Goal: Information Seeking & Learning: Check status

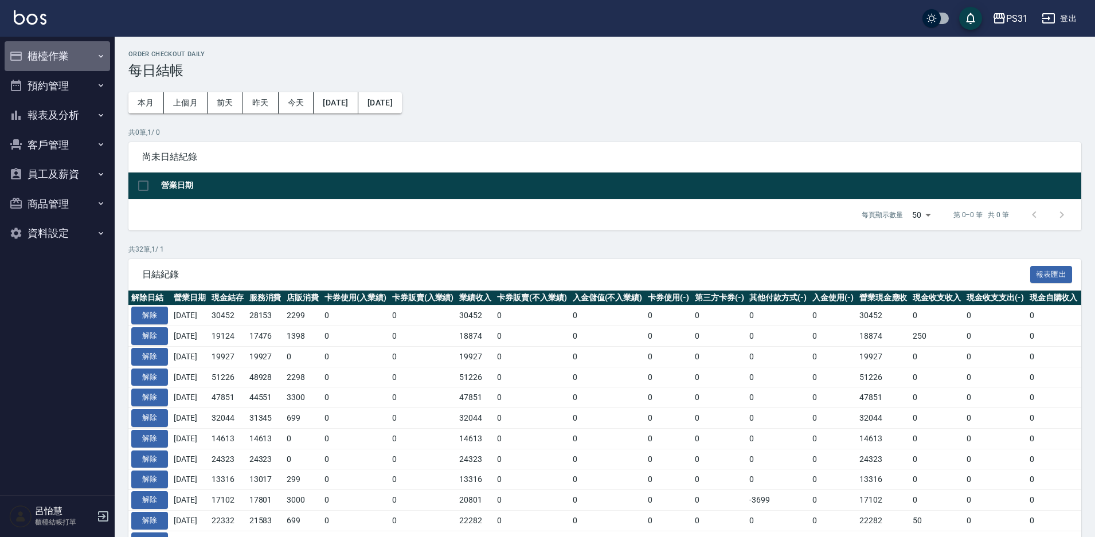
click at [47, 49] on button "櫃檯作業" at bounding box center [57, 56] width 105 height 30
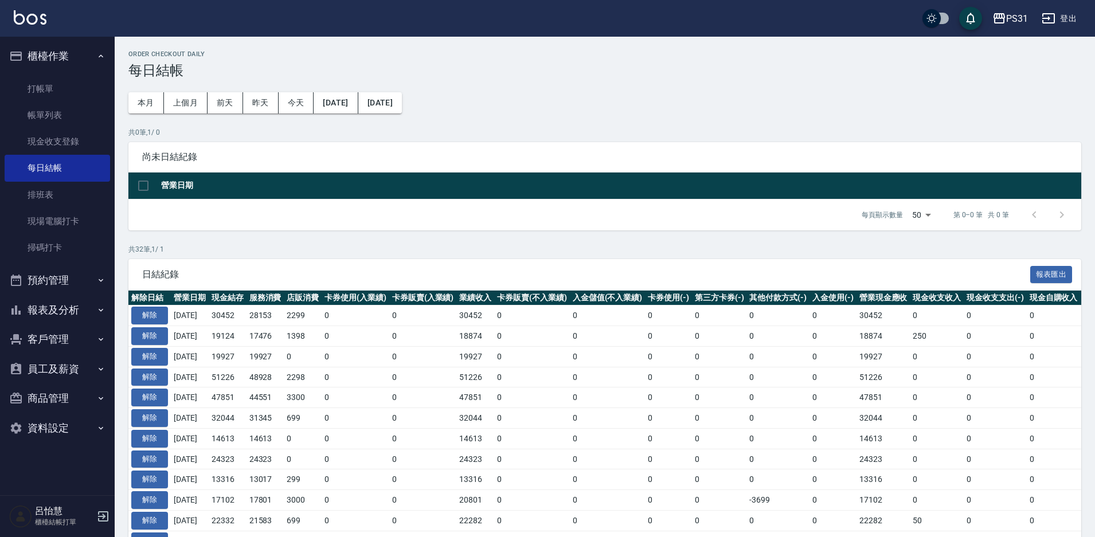
click at [69, 318] on button "報表及分析" at bounding box center [57, 310] width 105 height 30
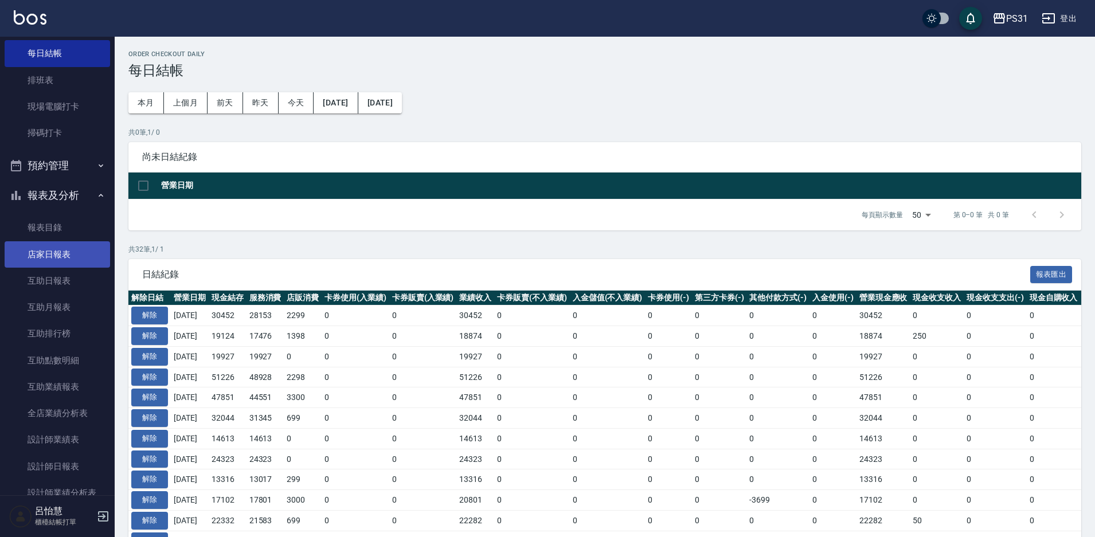
scroll to position [172, 0]
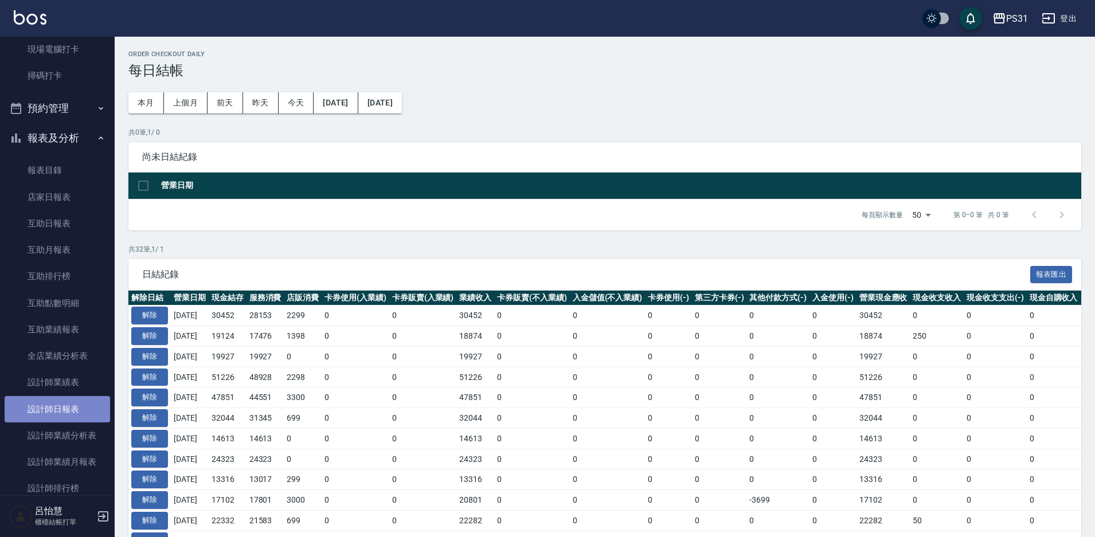
click at [57, 412] on link "設計師日報表" at bounding box center [57, 409] width 105 height 26
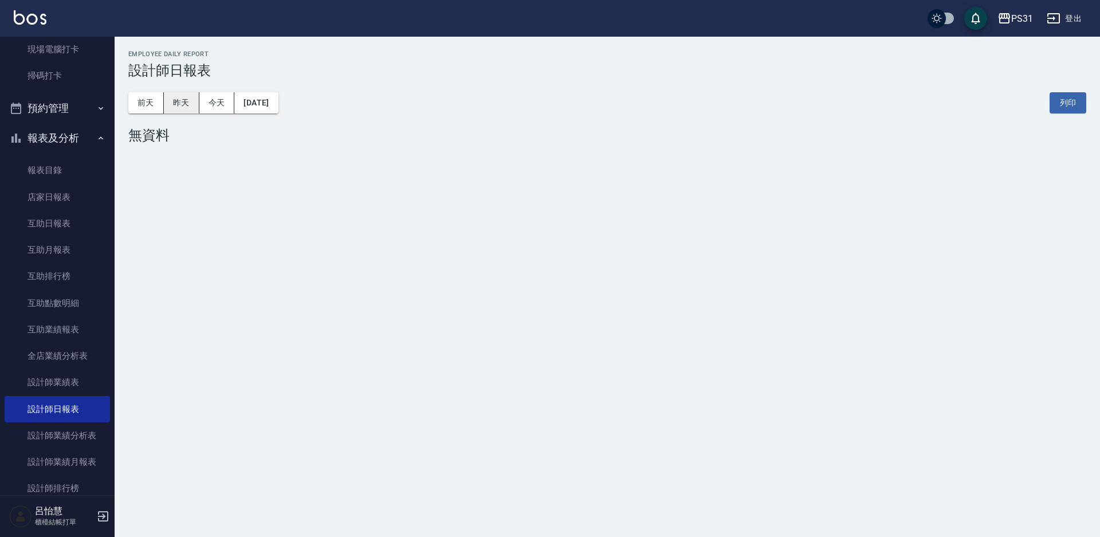
click at [175, 100] on button "昨天" at bounding box center [182, 102] width 36 height 21
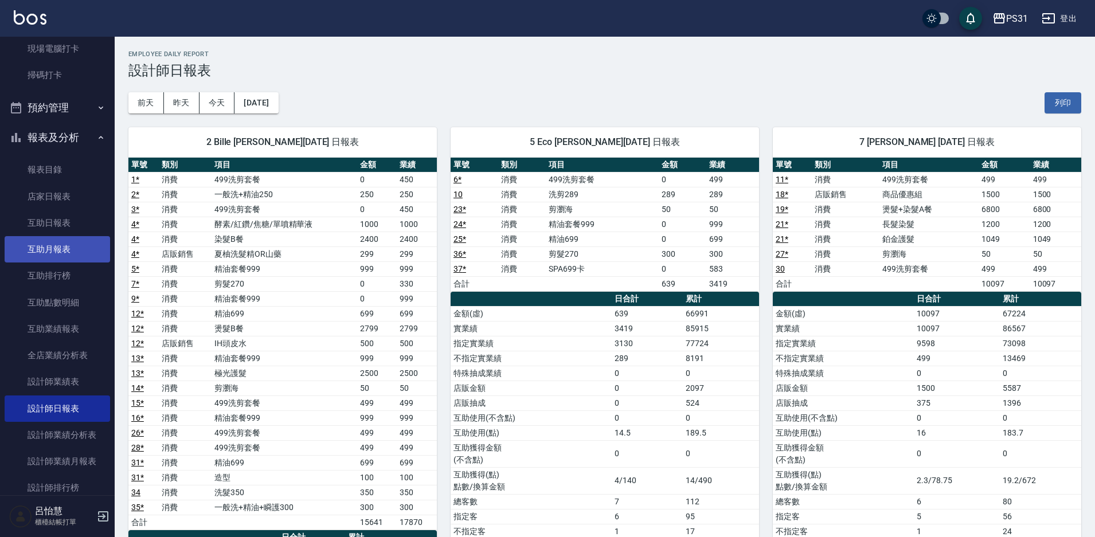
scroll to position [172, 0]
click at [54, 224] on link "互助日報表" at bounding box center [57, 223] width 105 height 26
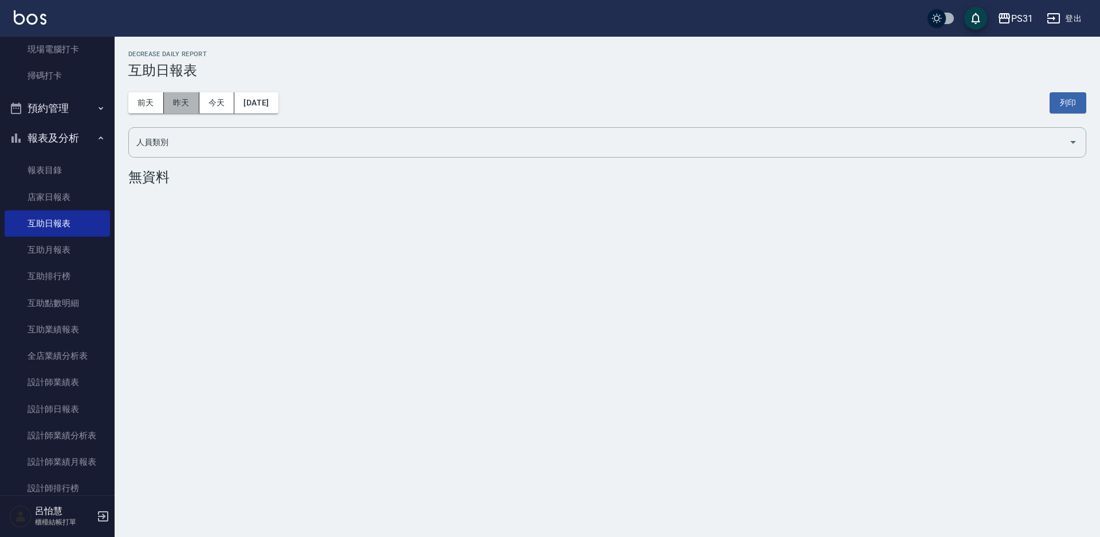
click at [185, 96] on button "昨天" at bounding box center [182, 102] width 36 height 21
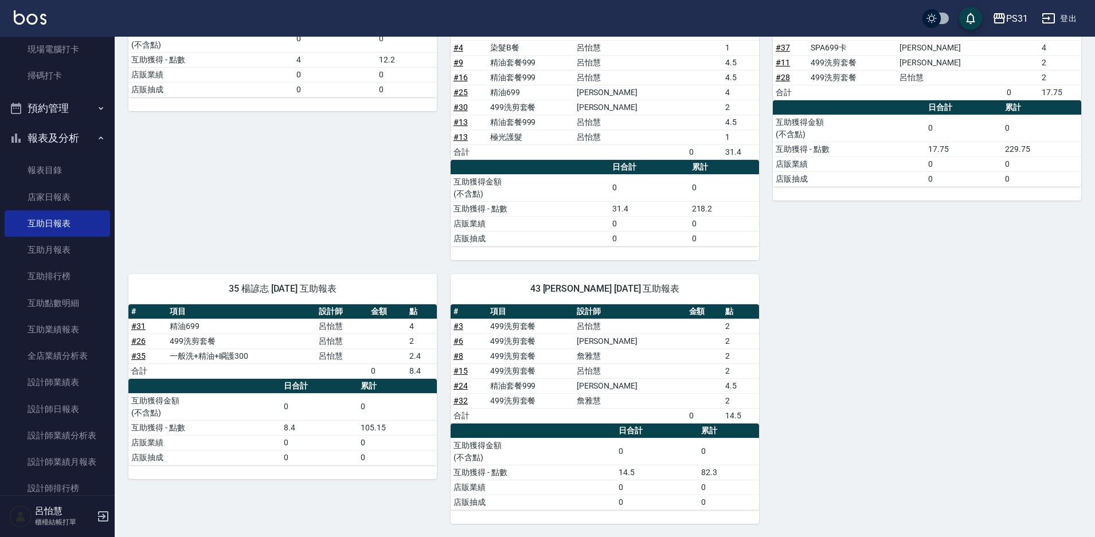
scroll to position [453, 0]
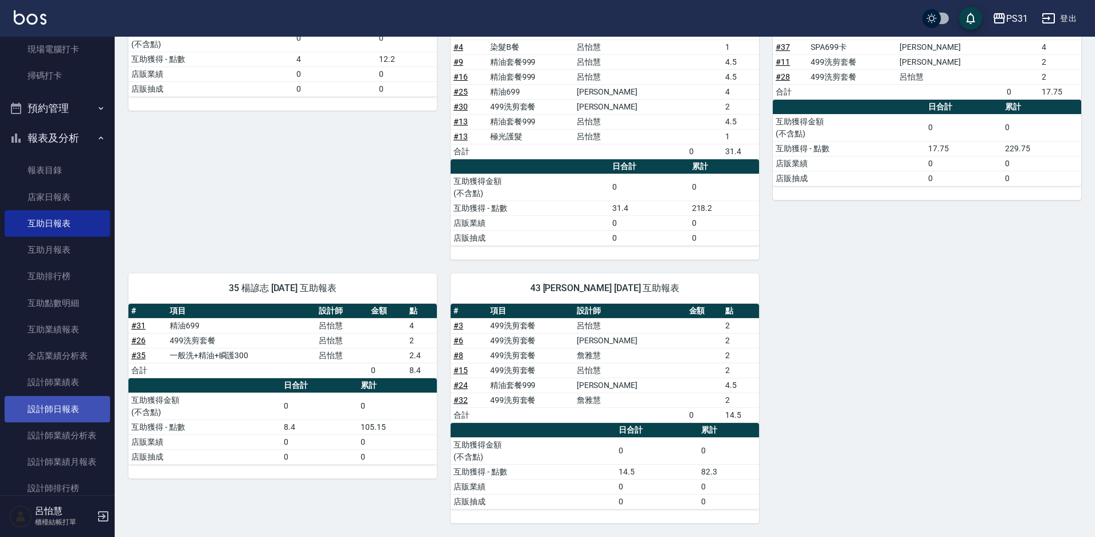
click at [53, 410] on link "設計師日報表" at bounding box center [57, 409] width 105 height 26
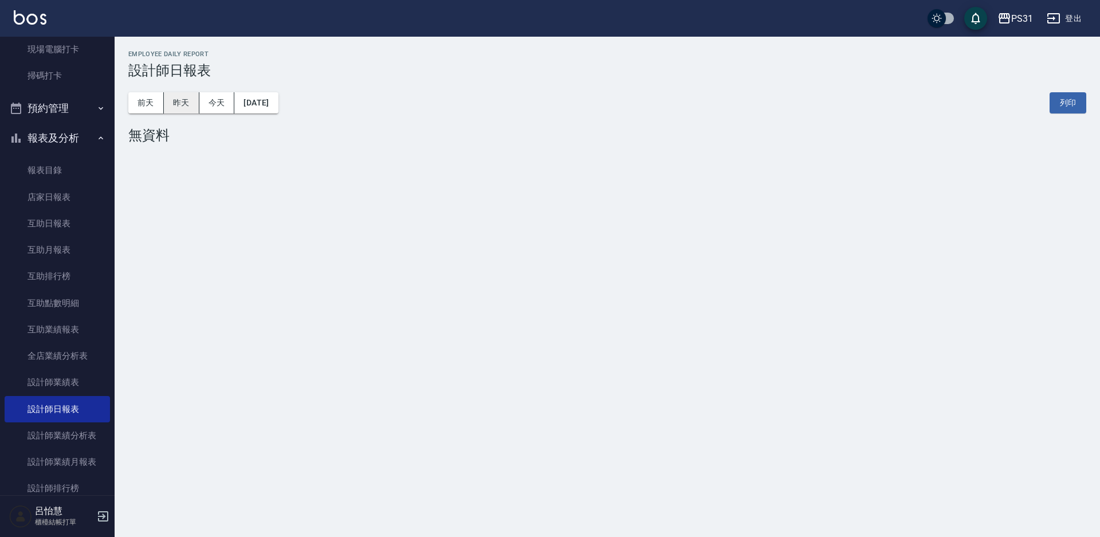
click at [174, 112] on button "昨天" at bounding box center [182, 102] width 36 height 21
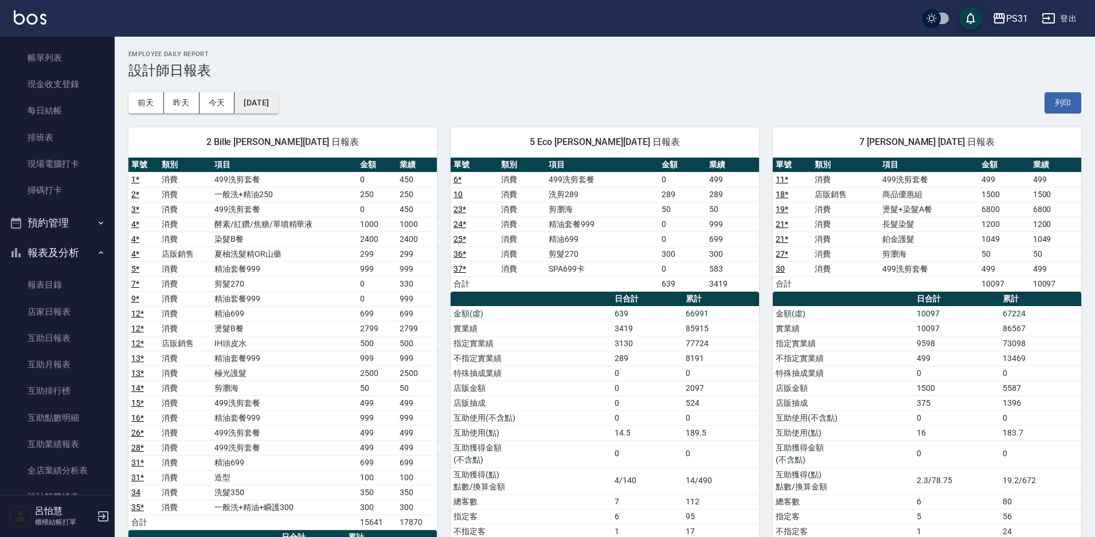
click at [270, 97] on button "2025/09/17" at bounding box center [256, 102] width 44 height 21
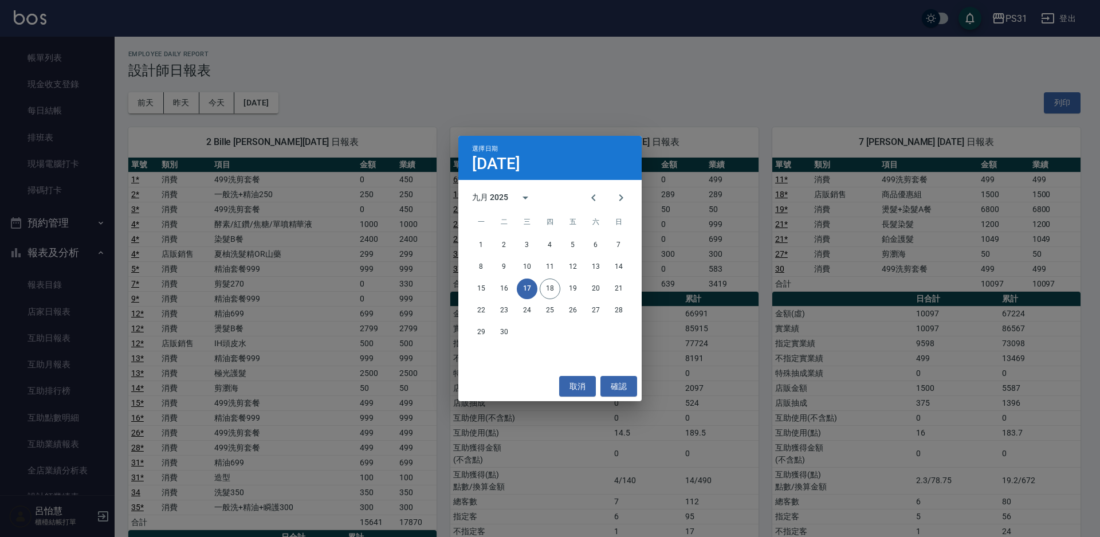
click at [508, 278] on div "15 16 17 18 19 20 21" at bounding box center [549, 288] width 183 height 21
click at [504, 292] on button "16" at bounding box center [504, 288] width 21 height 21
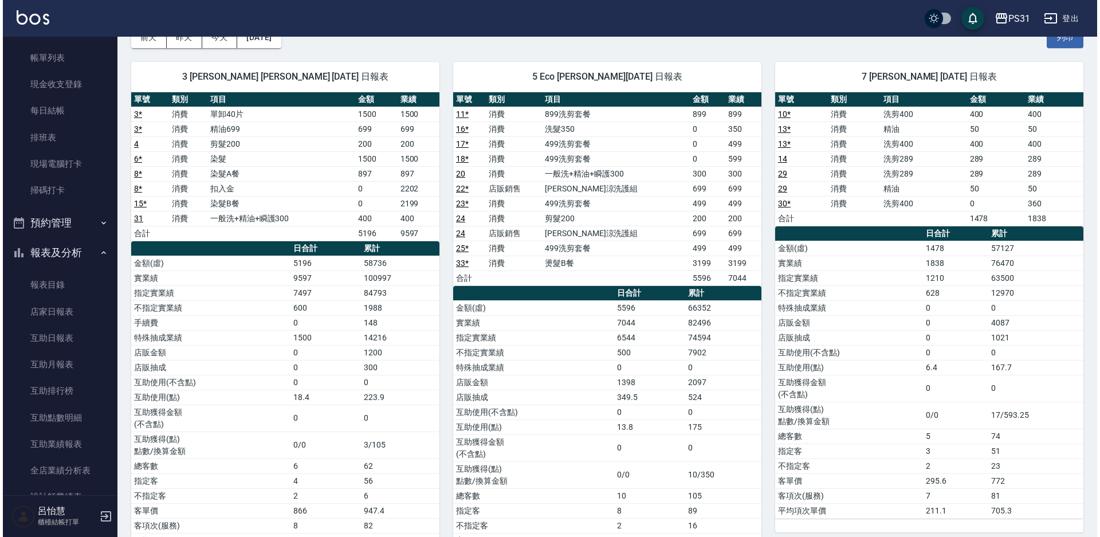
scroll to position [57, 0]
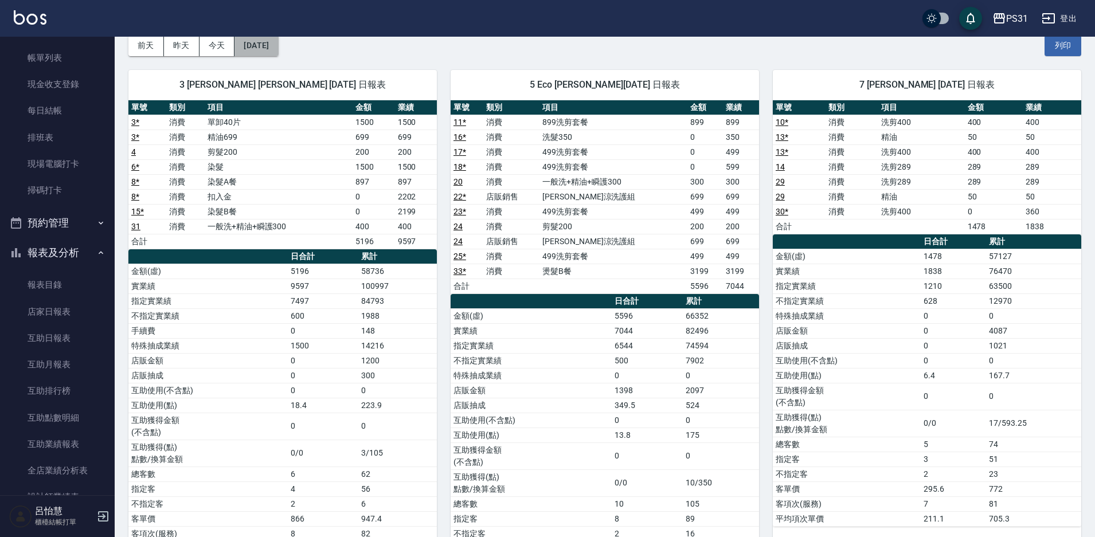
click at [277, 55] on button "2025/09/16" at bounding box center [256, 45] width 44 height 21
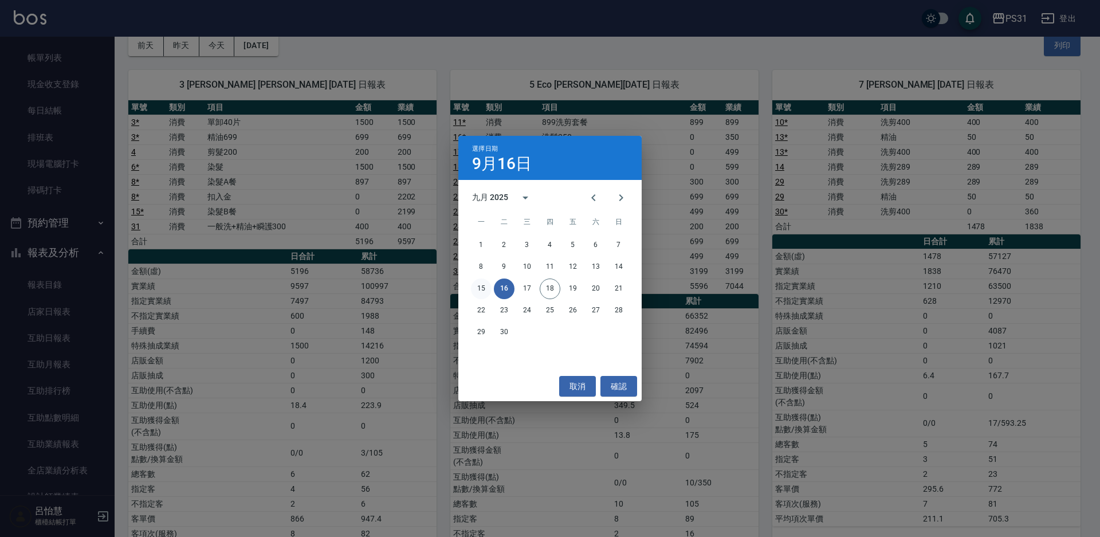
click at [487, 288] on button "15" at bounding box center [481, 288] width 21 height 21
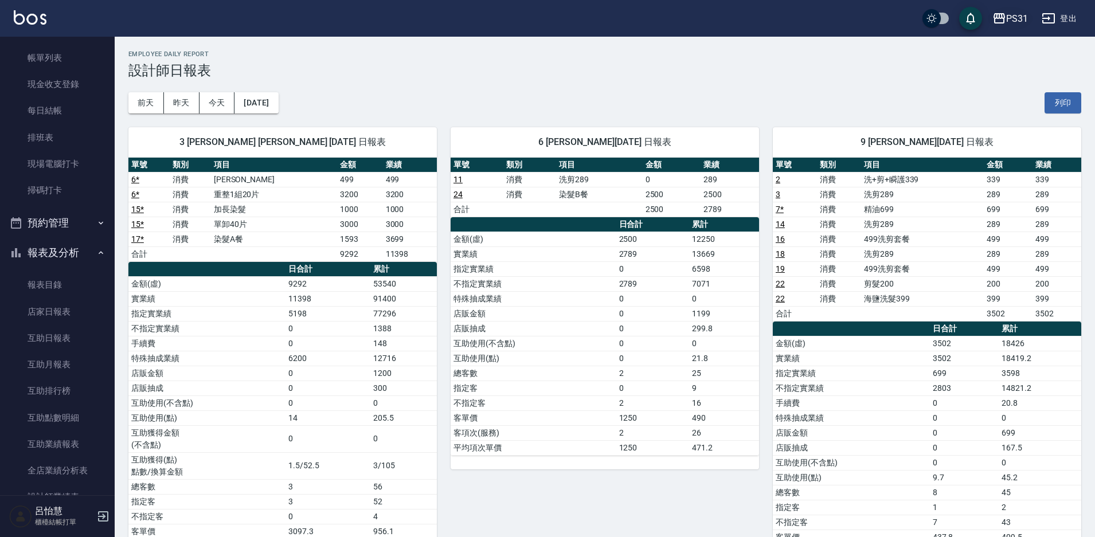
click at [1011, 22] on div "PS31" at bounding box center [1017, 18] width 22 height 14
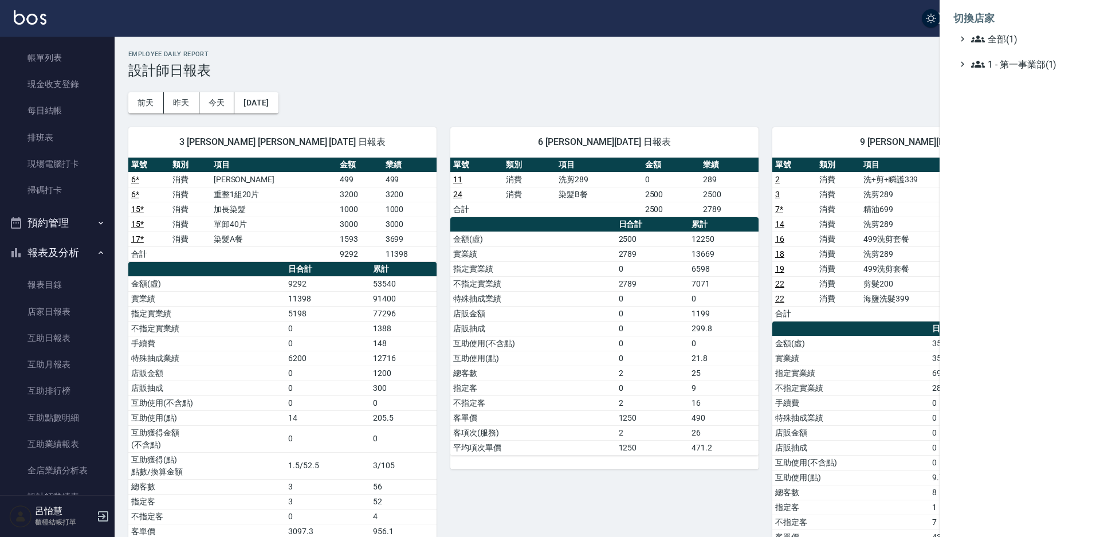
click at [453, 218] on div at bounding box center [550, 268] width 1100 height 537
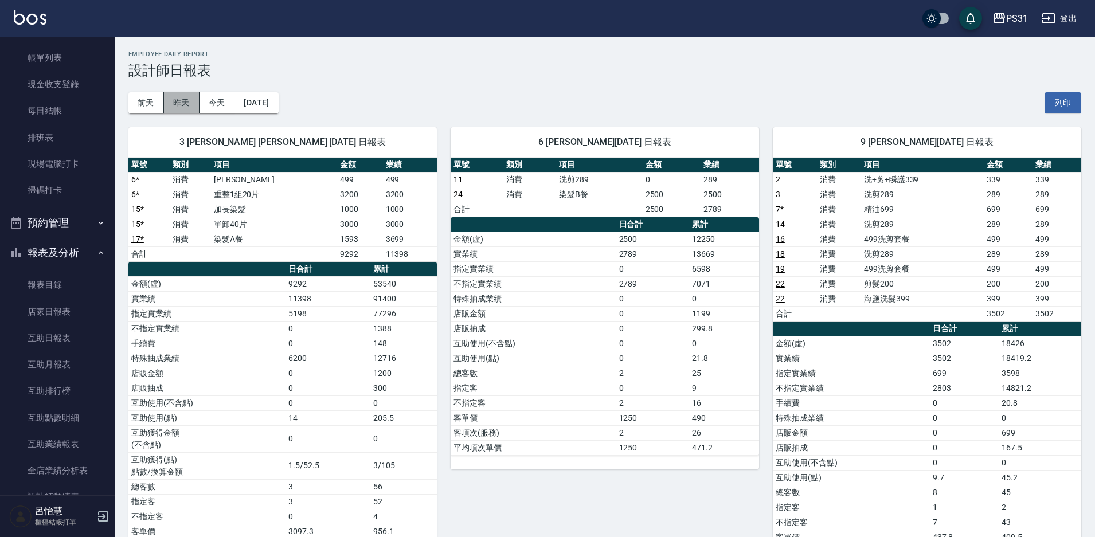
click at [168, 99] on button "昨天" at bounding box center [182, 102] width 36 height 21
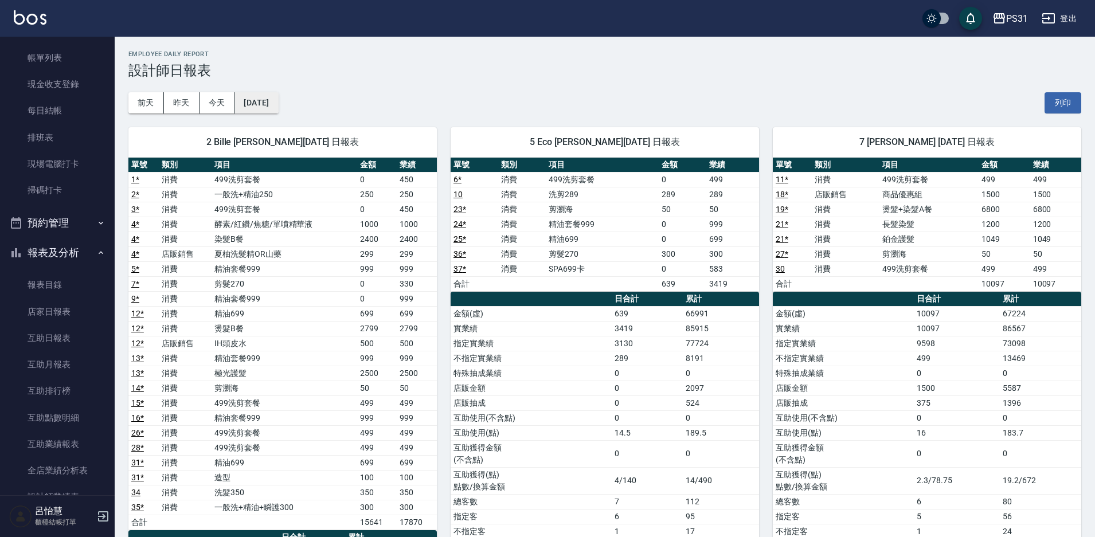
click at [259, 101] on button "2025/09/17" at bounding box center [256, 102] width 44 height 21
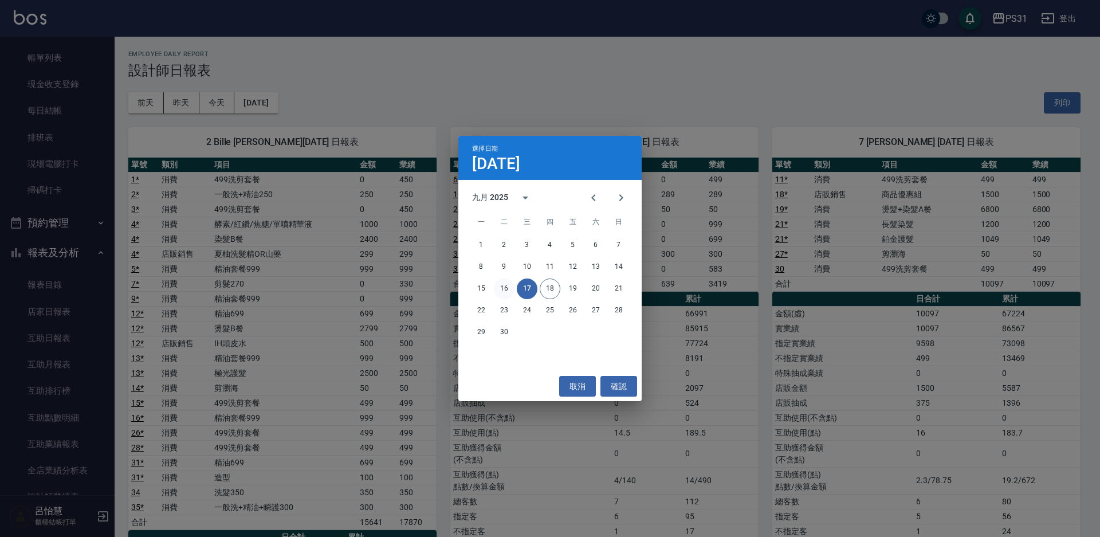
click at [507, 289] on button "16" at bounding box center [504, 288] width 21 height 21
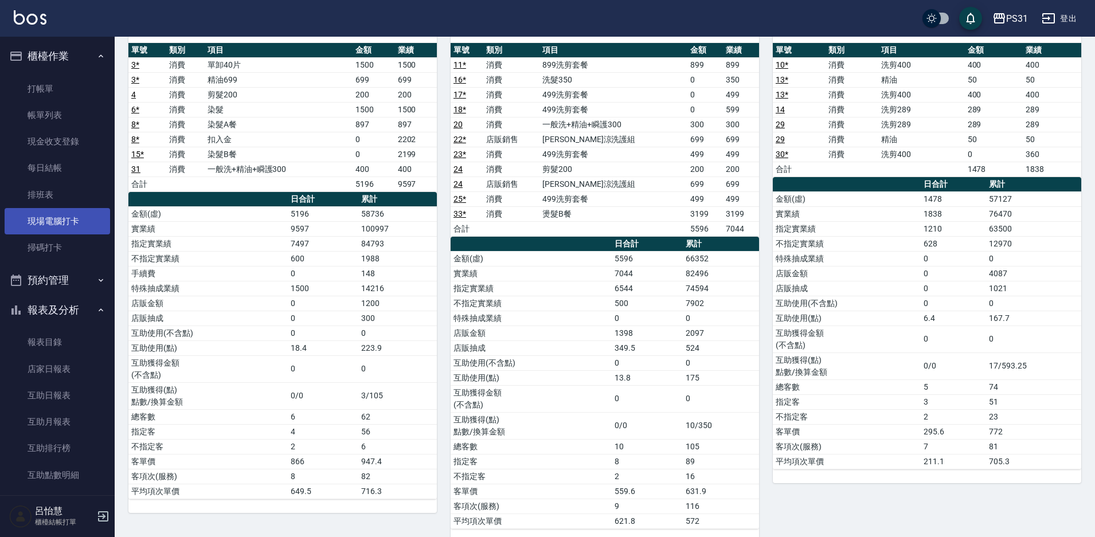
click at [69, 222] on link "現場電腦打卡" at bounding box center [57, 221] width 105 height 26
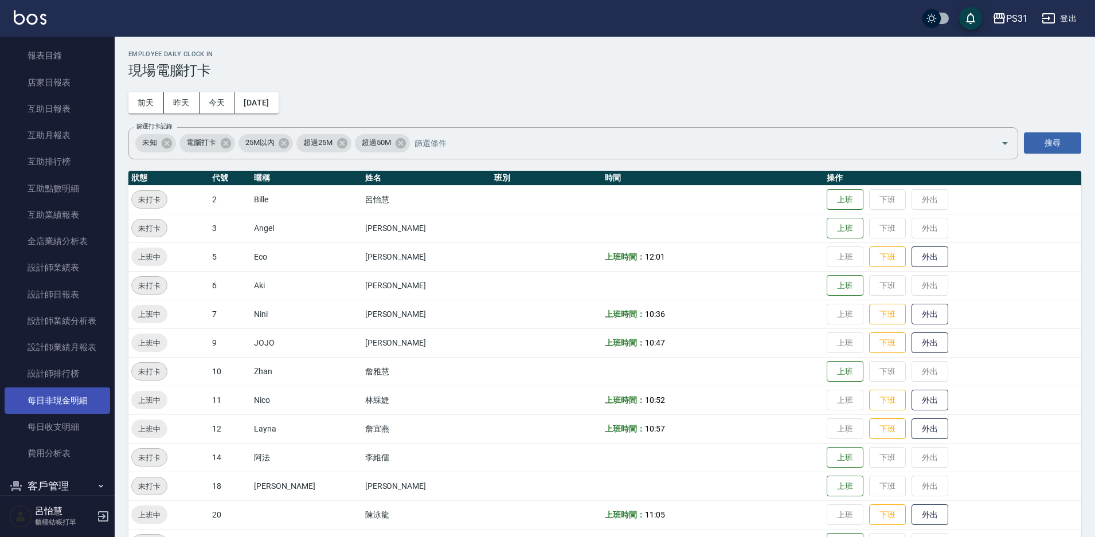
scroll to position [394, 0]
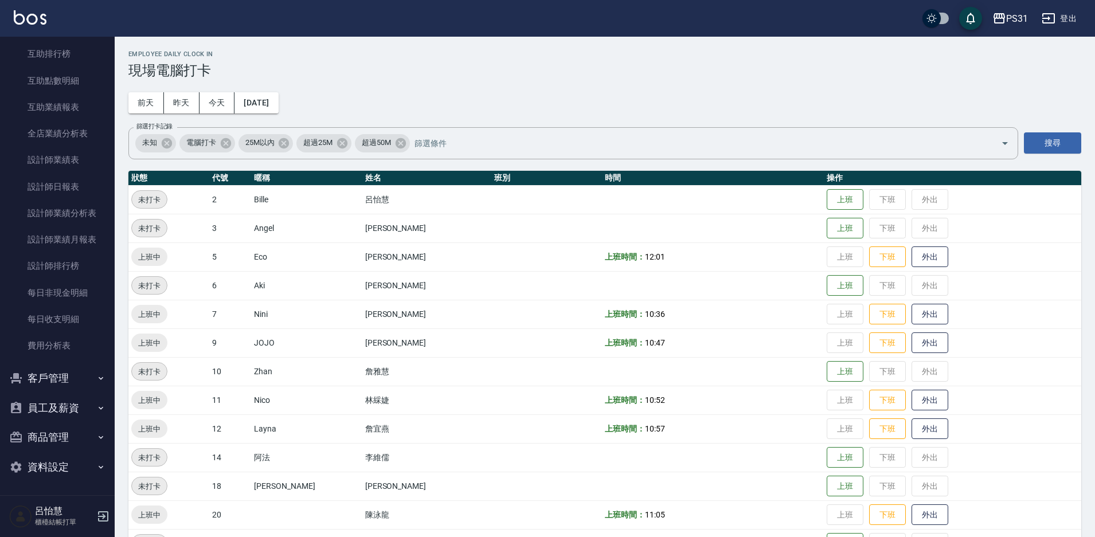
click at [58, 413] on button "員工及薪資" at bounding box center [57, 408] width 105 height 30
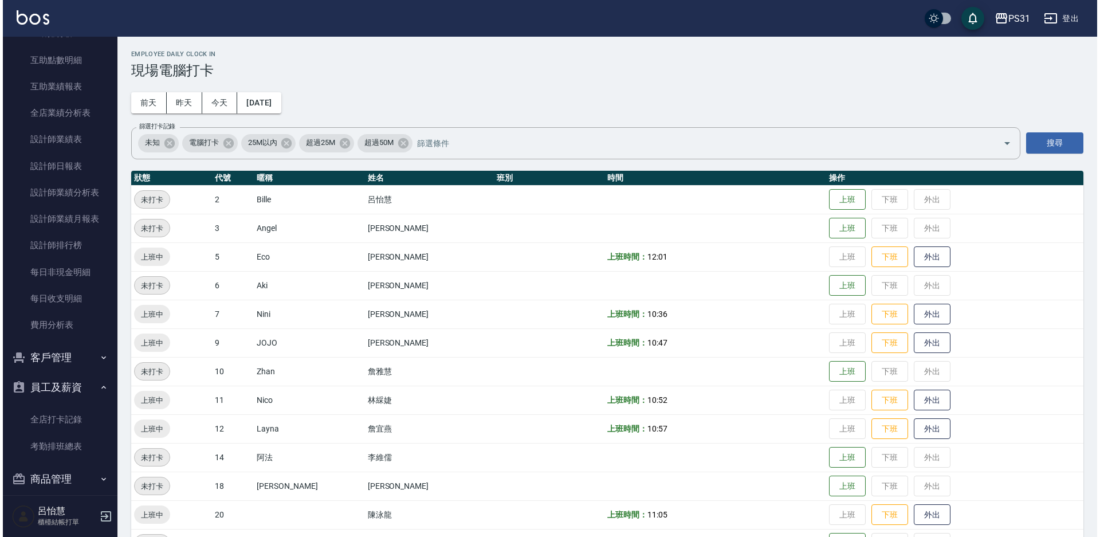
scroll to position [452, 0]
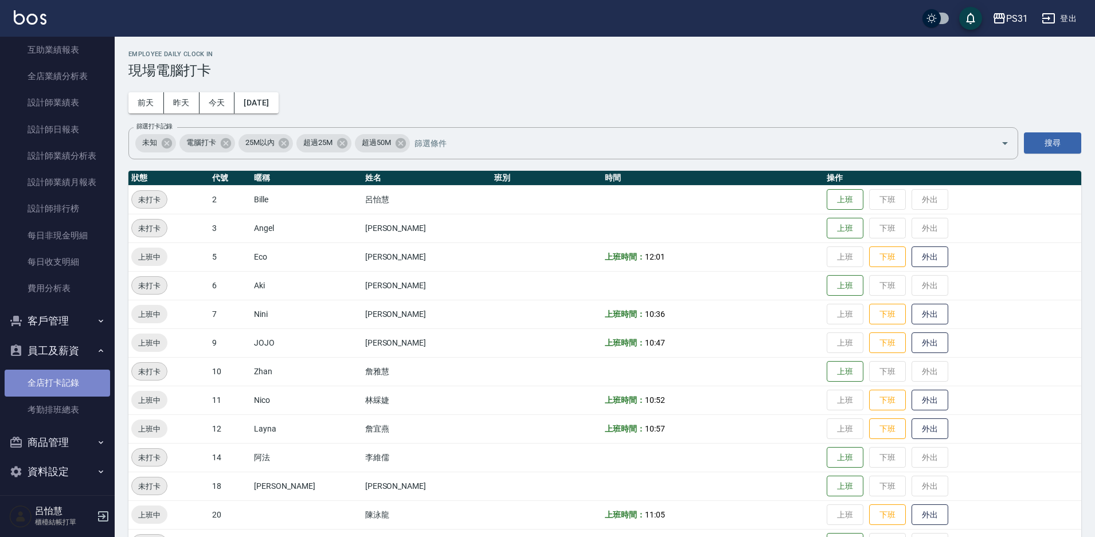
click at [87, 386] on link "全店打卡記錄" at bounding box center [57, 383] width 105 height 26
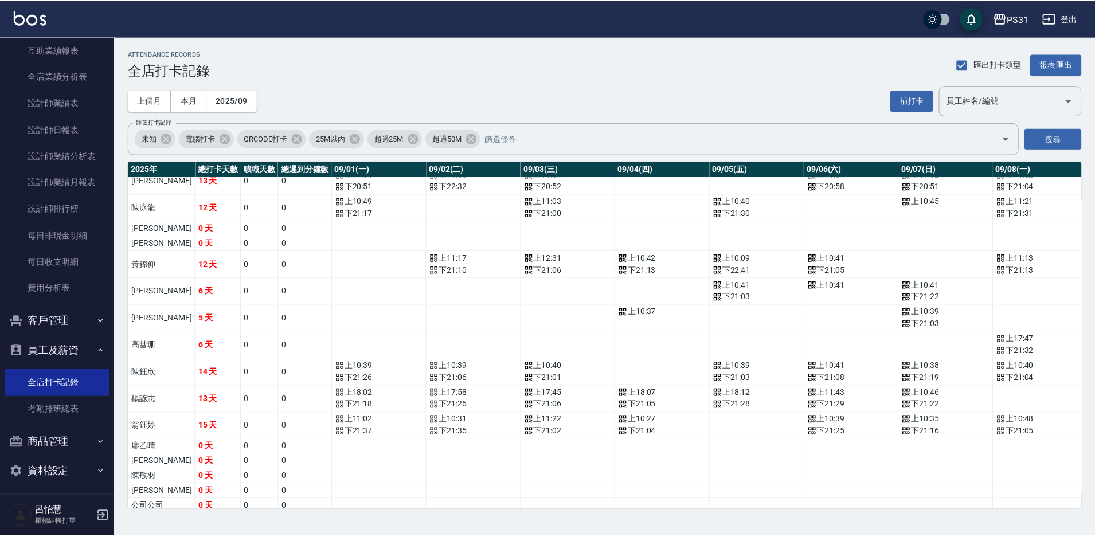
scroll to position [281, 0]
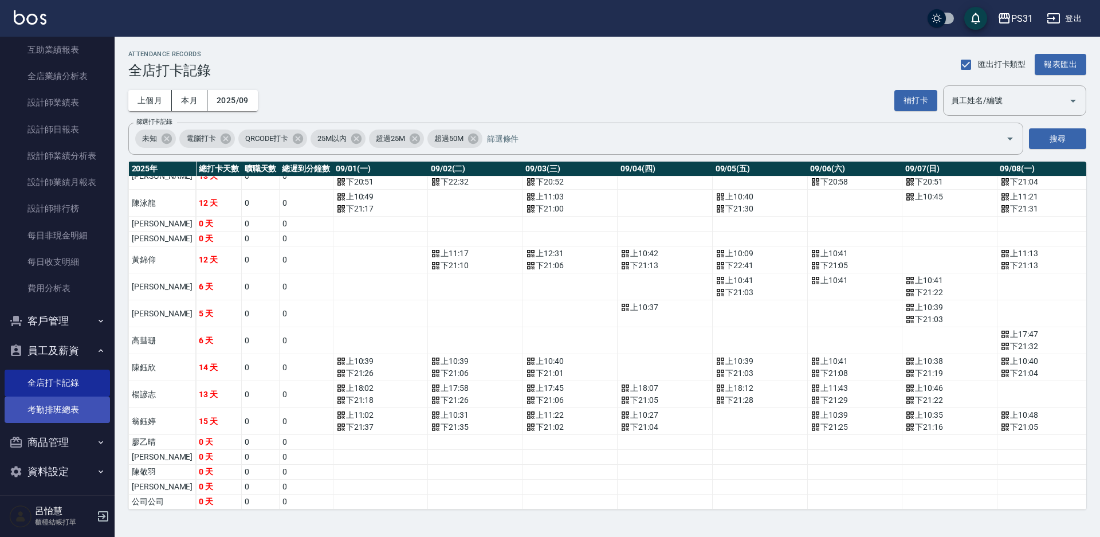
click at [44, 409] on link "考勤排班總表" at bounding box center [57, 410] width 105 height 26
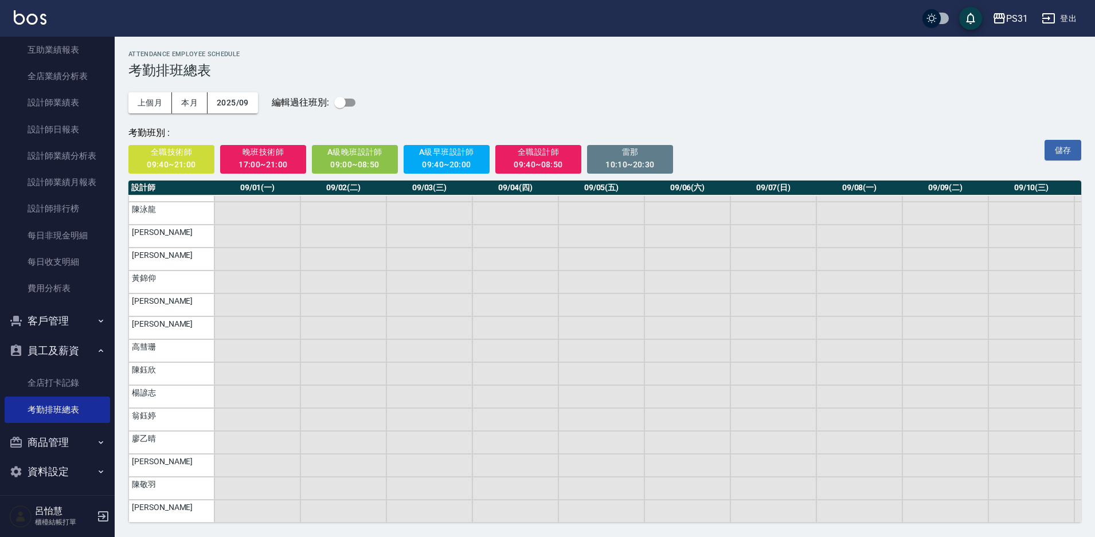
scroll to position [1, 0]
click at [34, 477] on button "資料設定" at bounding box center [57, 472] width 105 height 30
click at [46, 441] on button "商品管理" at bounding box center [57, 442] width 105 height 30
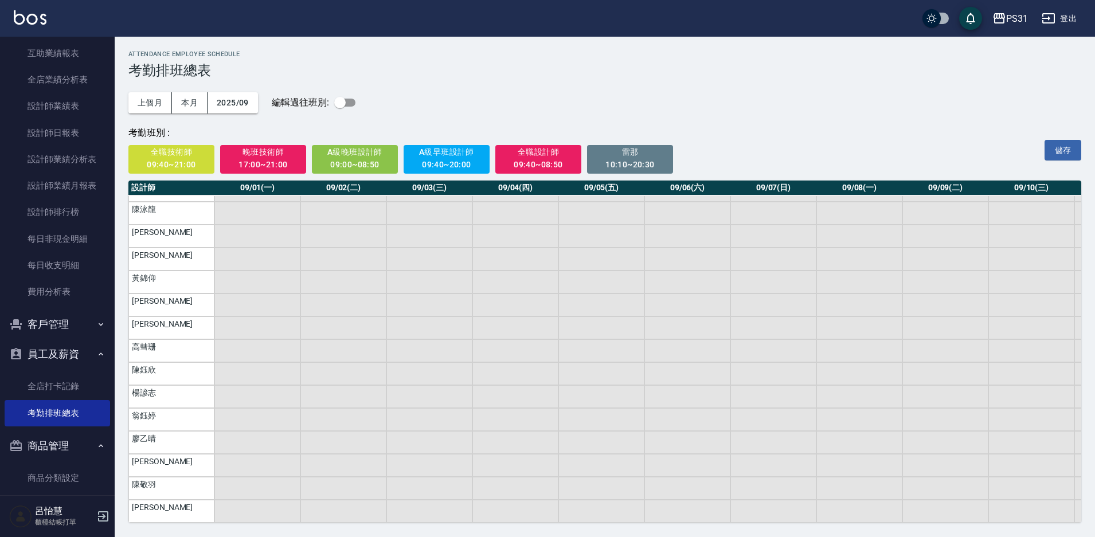
scroll to position [343, 0]
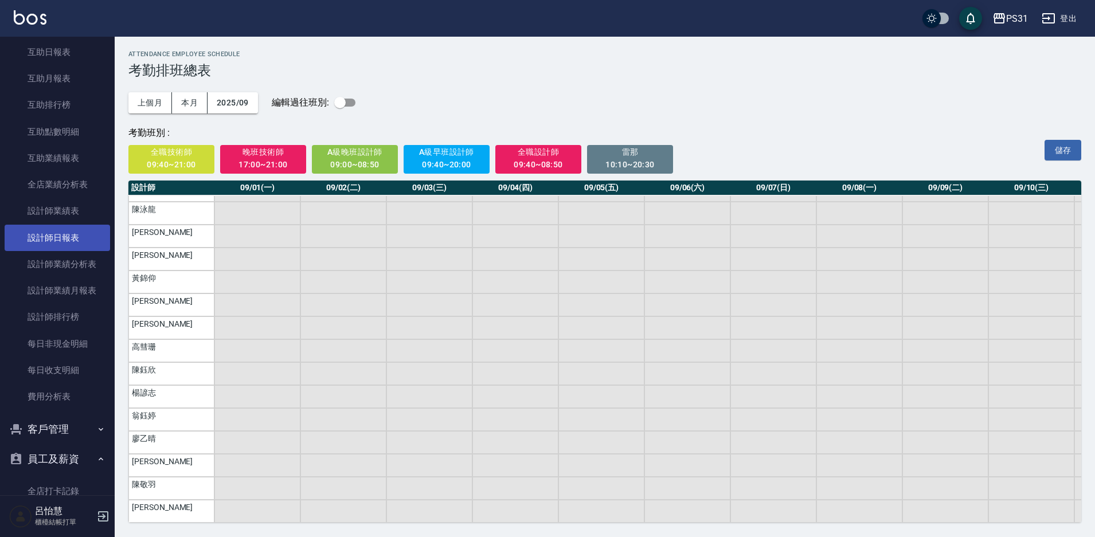
click at [53, 243] on link "設計師日報表" at bounding box center [57, 238] width 105 height 26
